Goal: Information Seeking & Learning: Learn about a topic

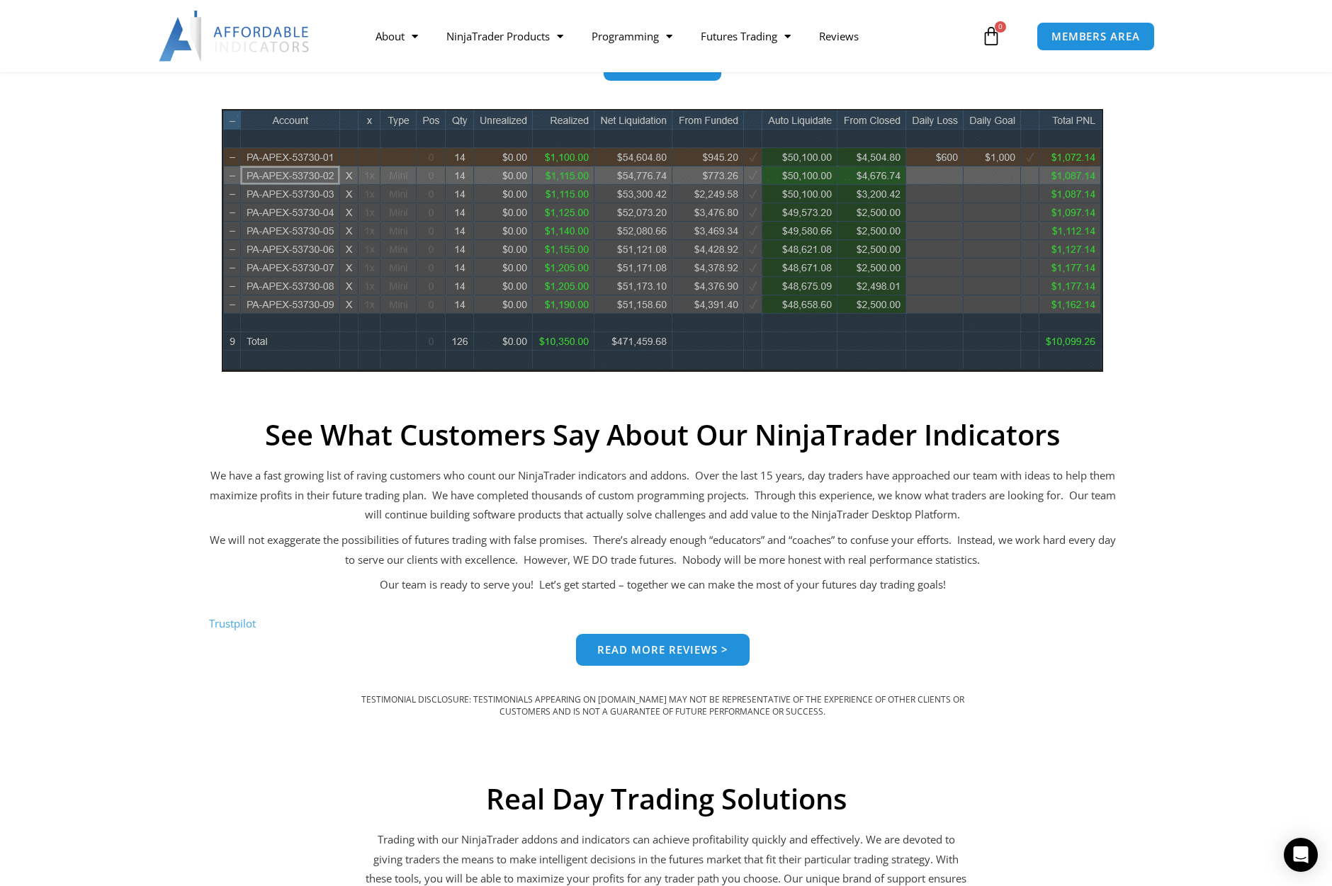
scroll to position [638, 0]
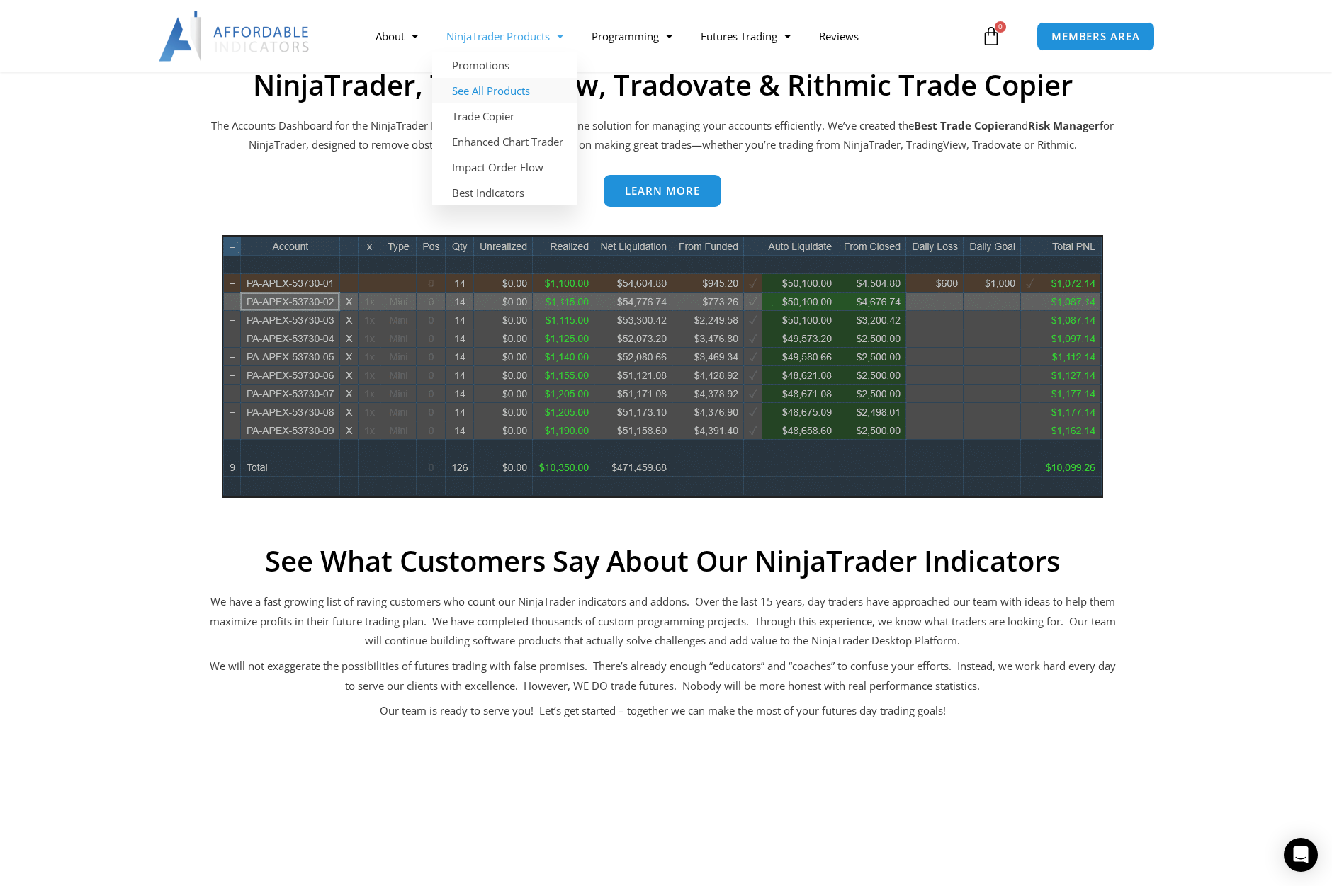
click at [507, 86] on link "See All Products" at bounding box center [504, 91] width 145 height 26
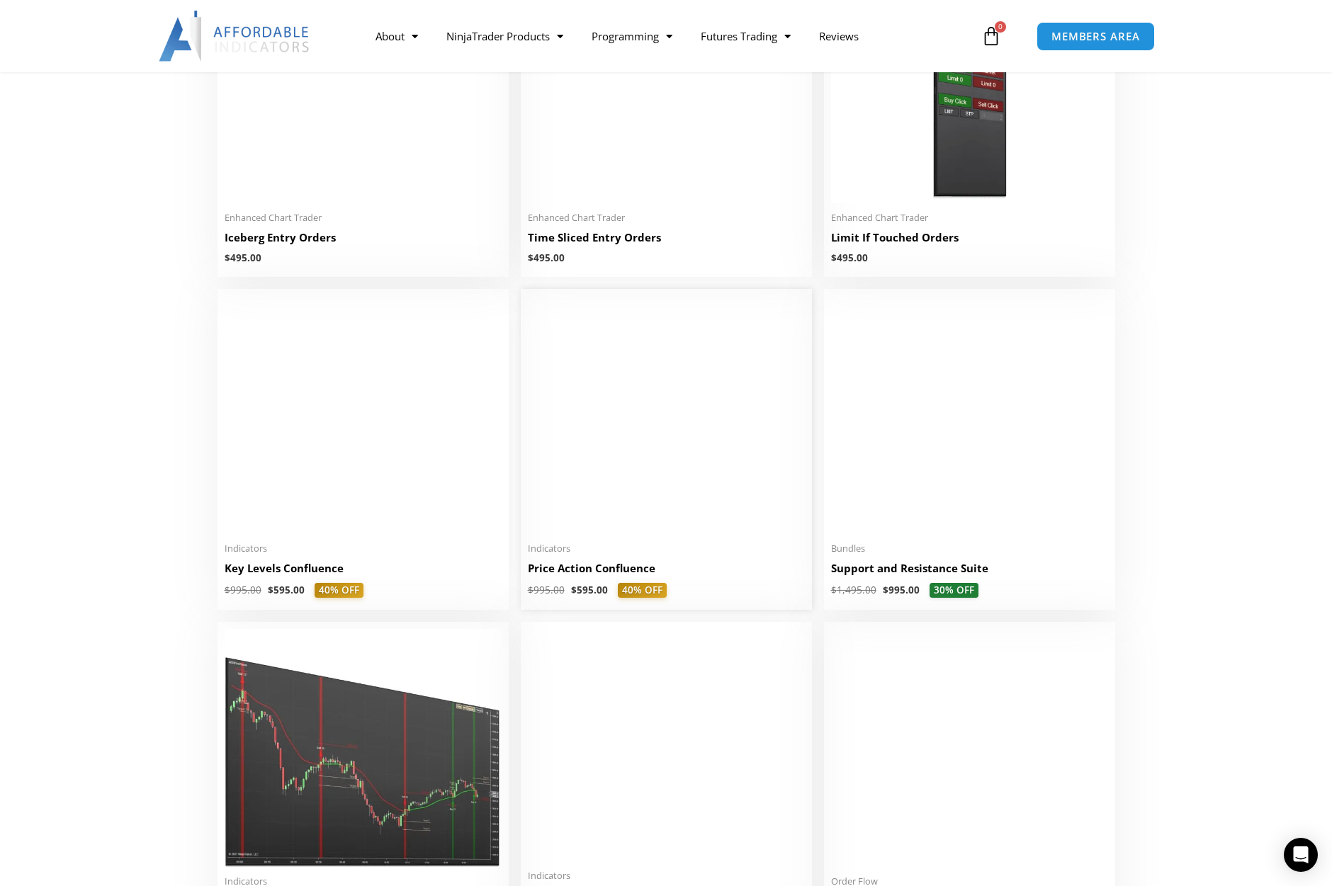
scroll to position [2055, 0]
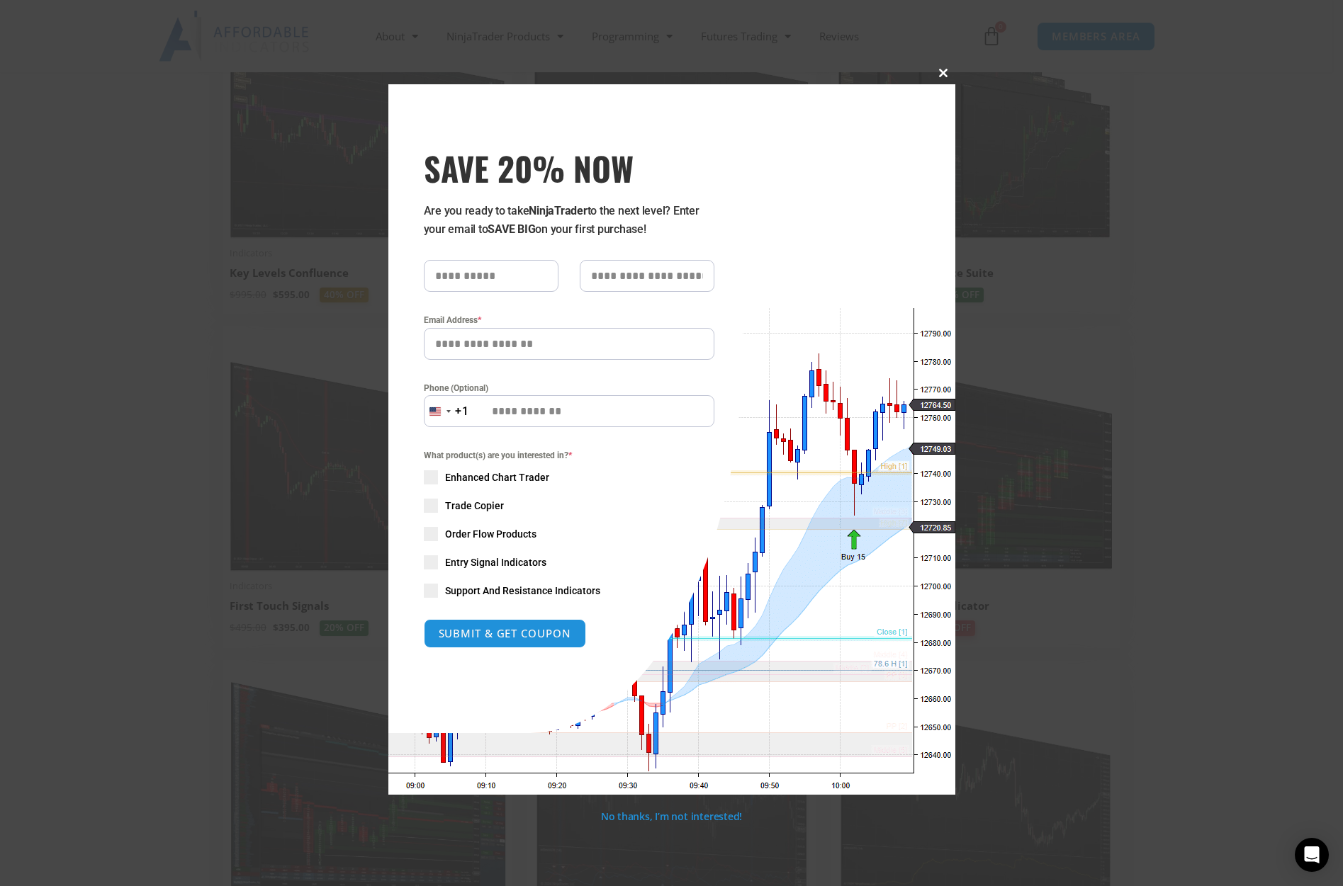
click at [934, 77] on span at bounding box center [943, 73] width 23 height 9
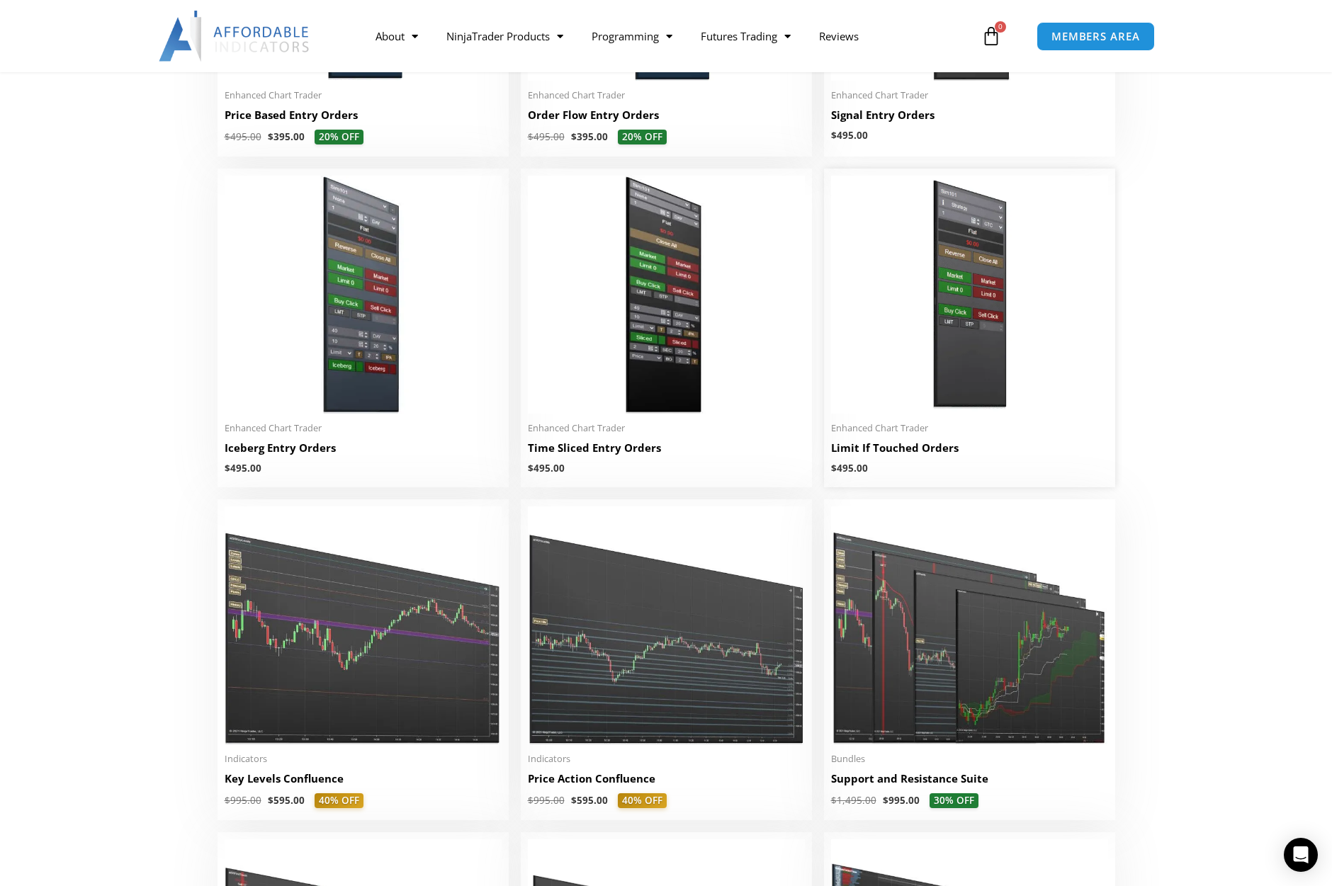
scroll to position [1559, 0]
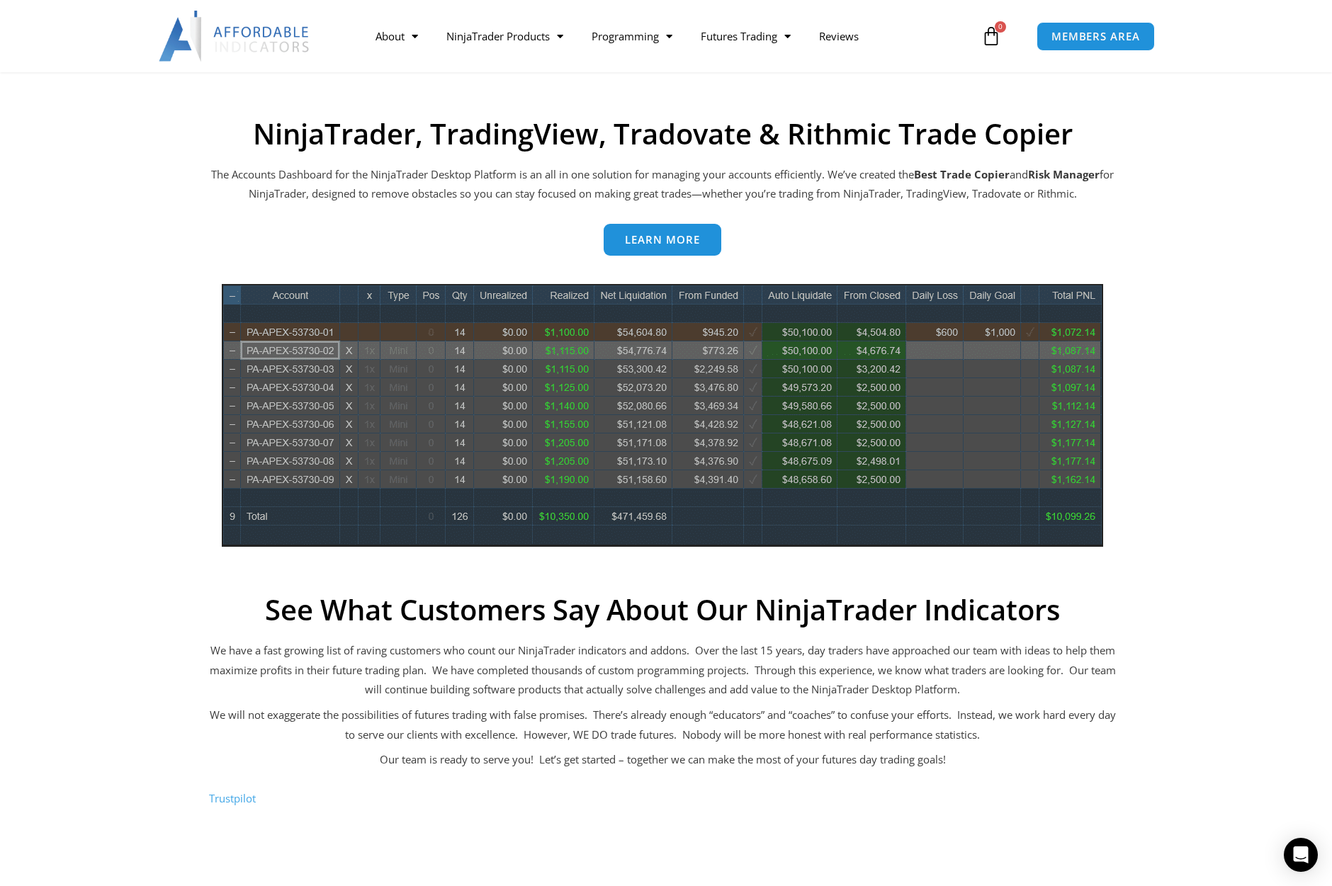
scroll to position [638, 0]
